Goal: Information Seeking & Learning: Learn about a topic

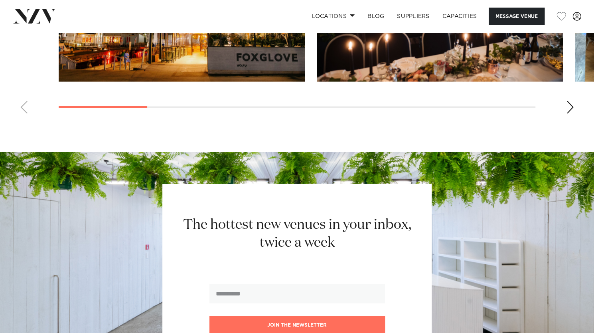
scroll to position [702, 0]
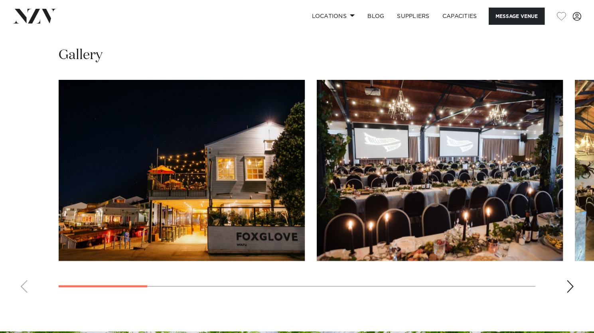
click at [444, 197] on img "2 / 10" at bounding box center [440, 170] width 246 height 181
